Goal: Task Accomplishment & Management: Manage account settings

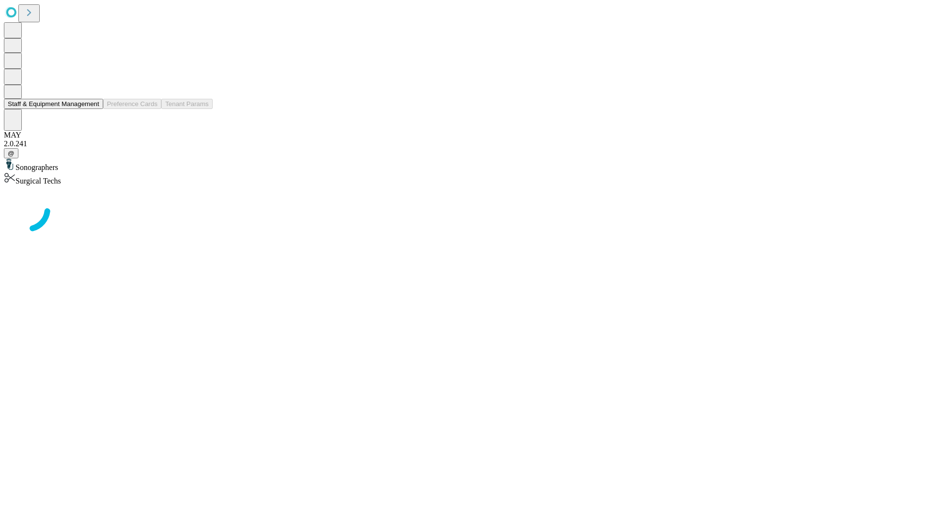
click at [93, 109] on button "Staff & Equipment Management" at bounding box center [53, 104] width 99 height 10
